Goal: Ask a question

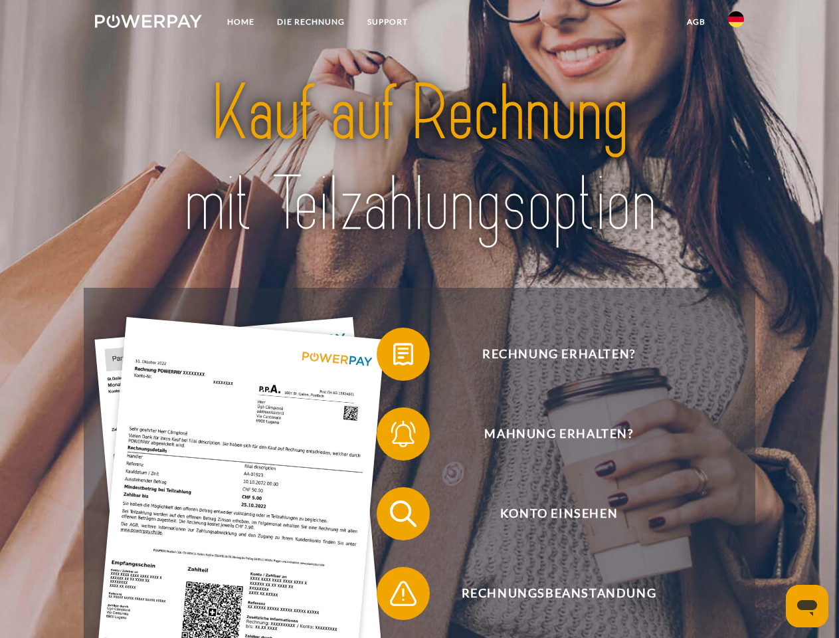
click at [148, 23] on img at bounding box center [148, 21] width 107 height 13
click at [736, 23] on img at bounding box center [736, 19] width 16 height 16
click at [696, 22] on link "agb" at bounding box center [696, 22] width 41 height 24
click at [393, 357] on span at bounding box center [383, 354] width 66 height 66
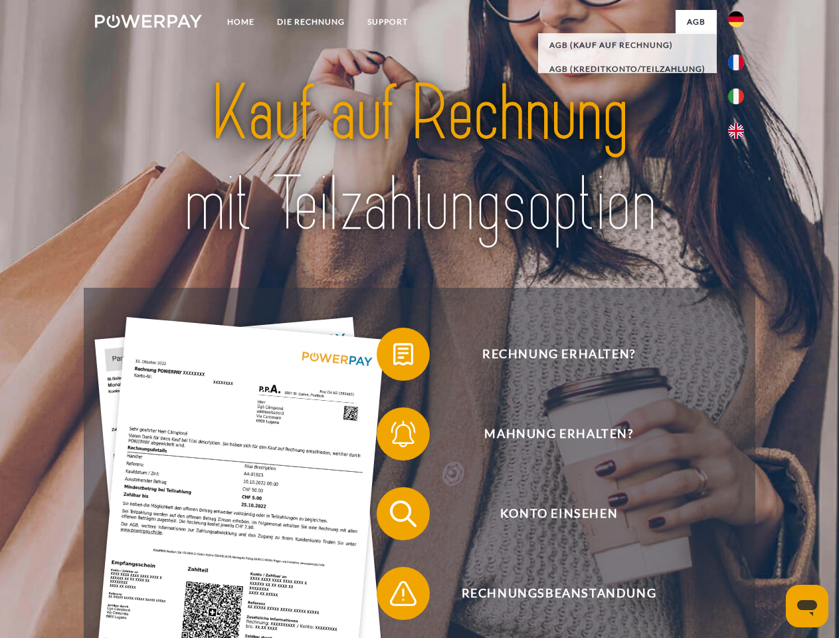
click at [393, 437] on span at bounding box center [383, 434] width 66 height 66
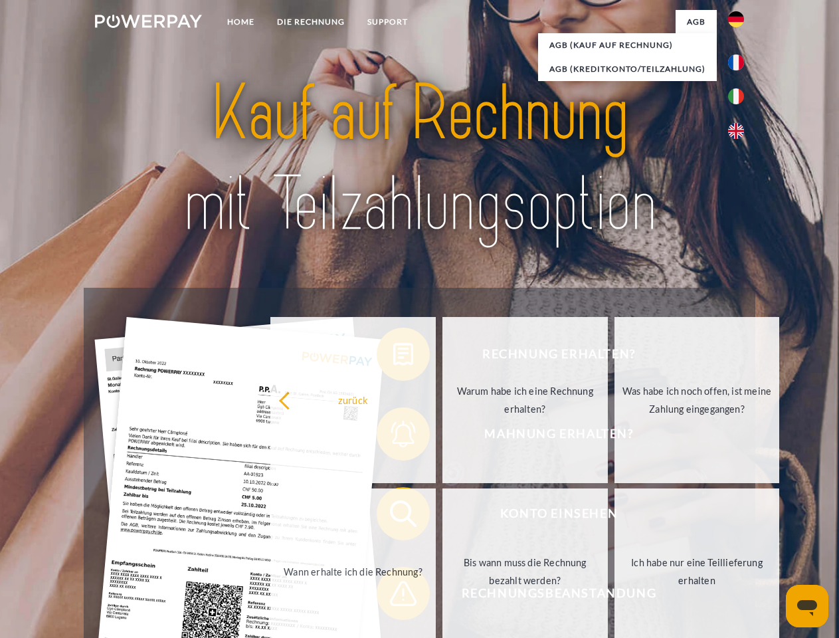
click at [443, 516] on link "Bis wann muss die Rechnung bezahlt werden?" at bounding box center [525, 571] width 165 height 166
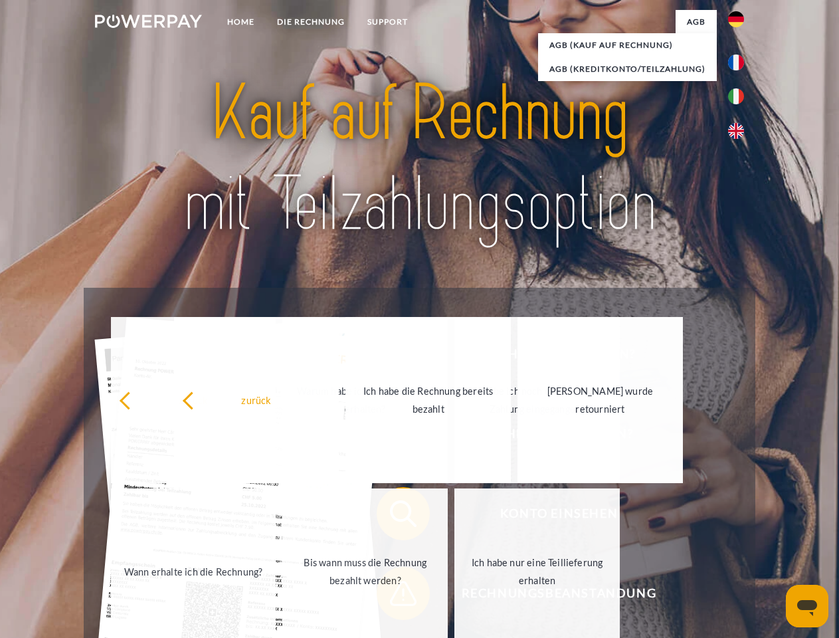
click at [455, 596] on link "Ich habe nur eine Teillieferung erhalten" at bounding box center [537, 571] width 165 height 166
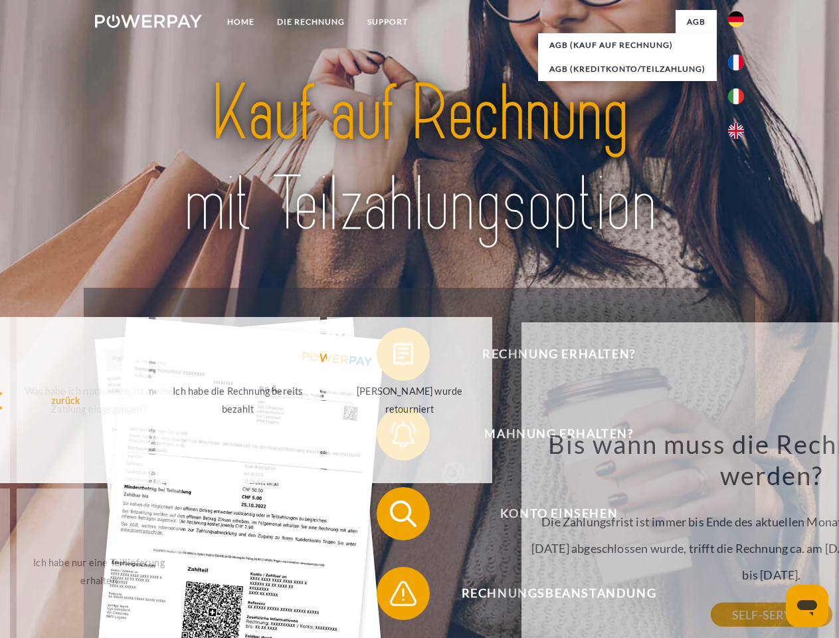
click at [808, 606] on icon "Messaging-Fenster öffnen" at bounding box center [808, 608] width 20 height 16
